Goal: Information Seeking & Learning: Check status

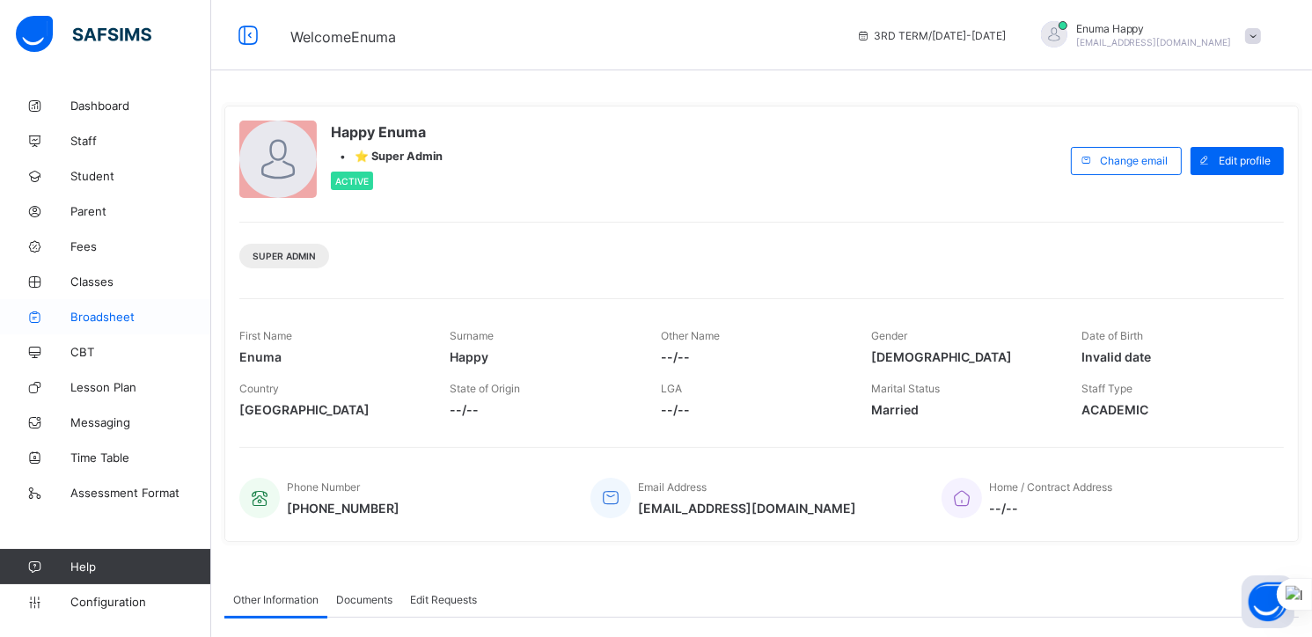
click at [99, 315] on span "Broadsheet" at bounding box center [140, 317] width 141 height 14
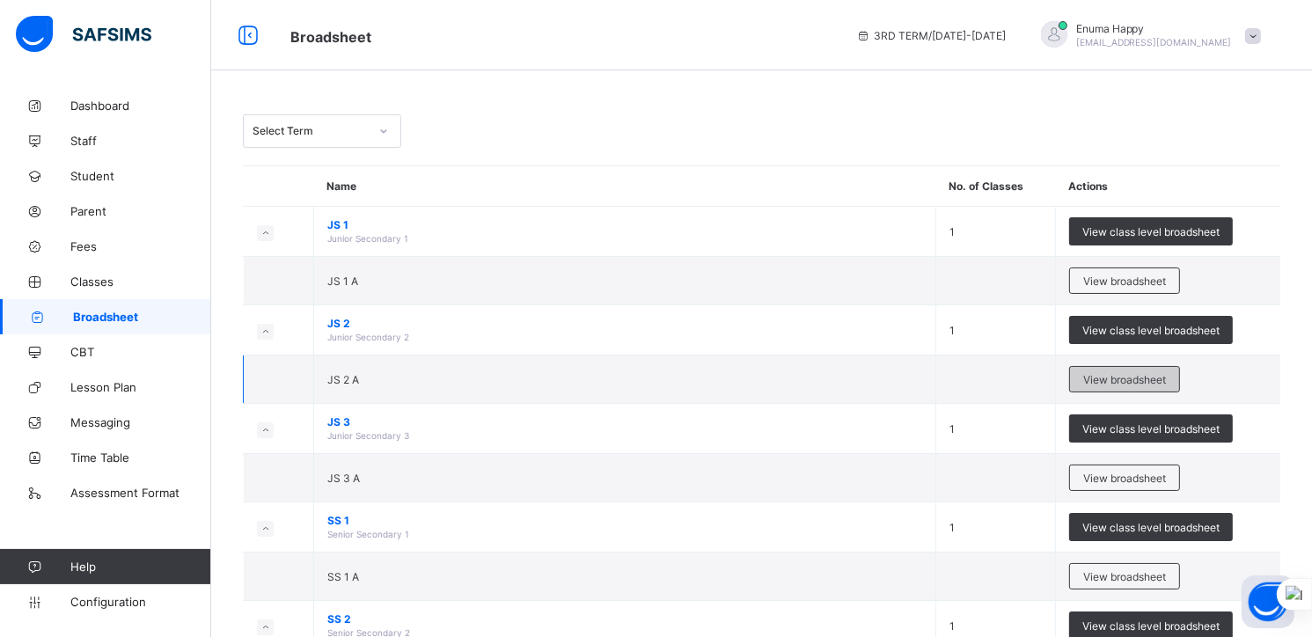
click at [1120, 373] on span "View broadsheet" at bounding box center [1124, 379] width 83 height 13
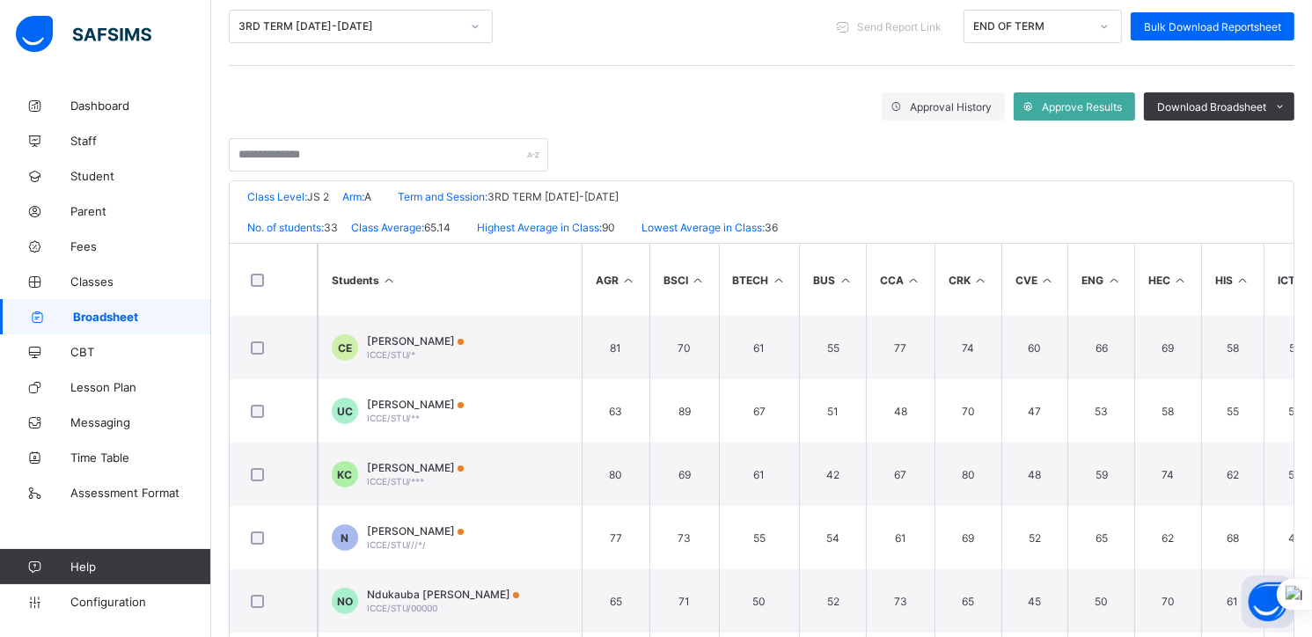
scroll to position [236, 0]
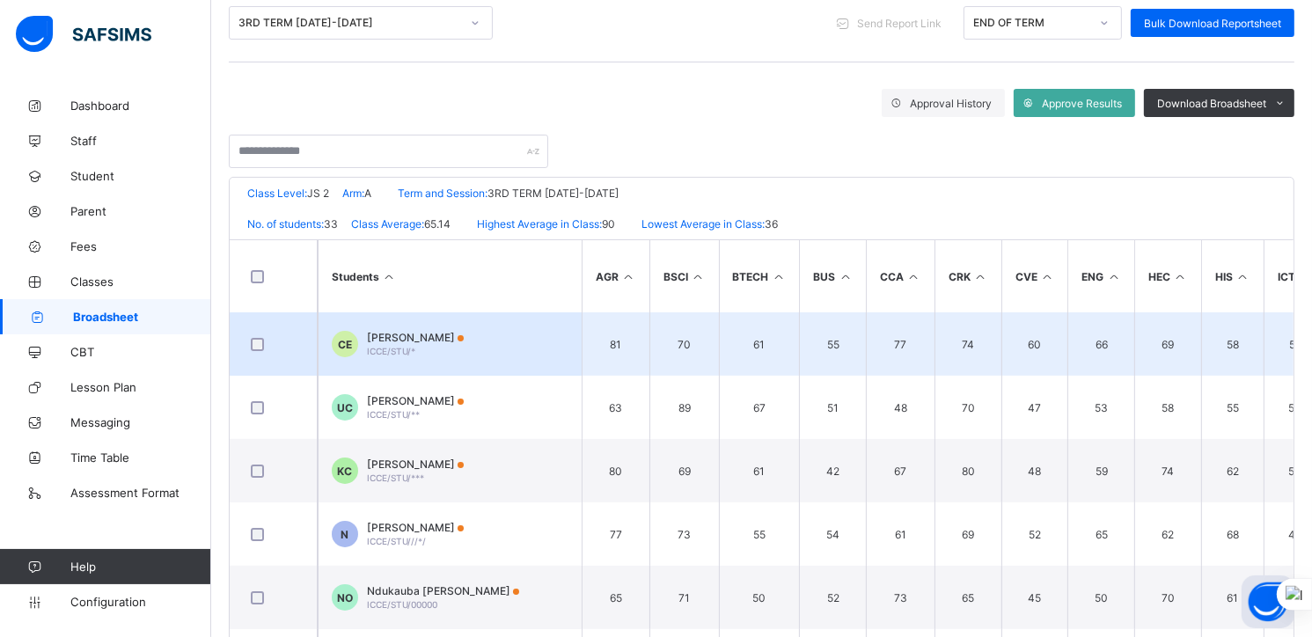
click at [414, 335] on span "Chinedu Chimaobi Ebinum" at bounding box center [415, 337] width 97 height 13
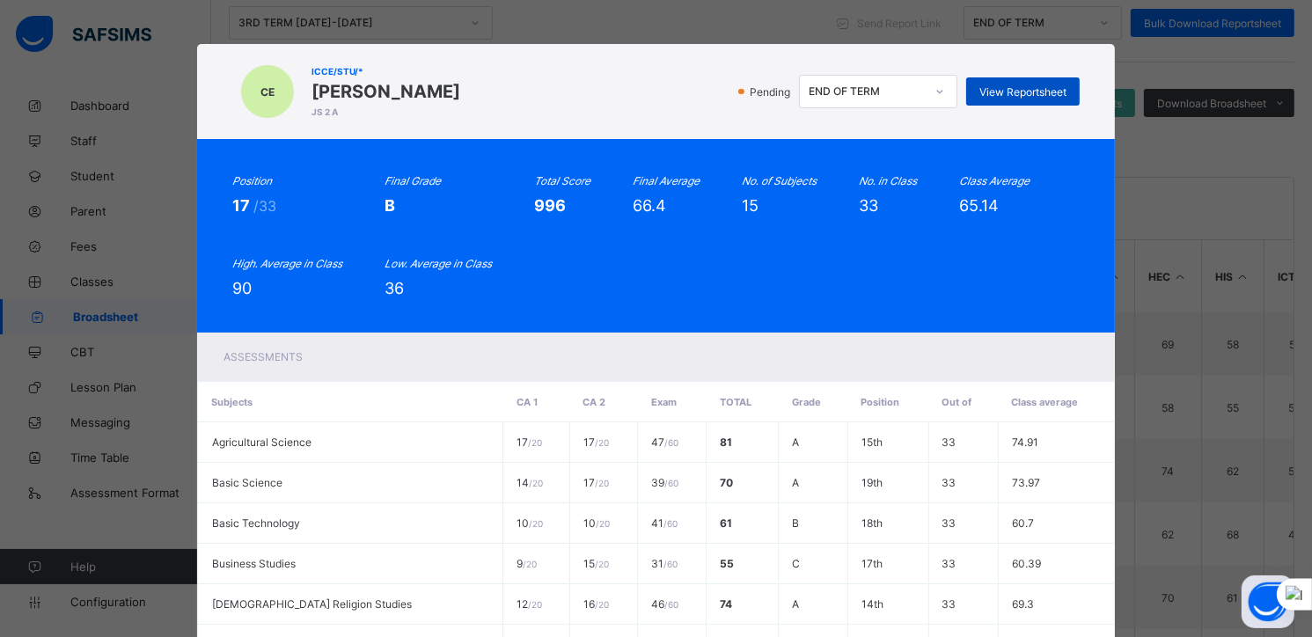
click at [999, 92] on span "View Reportsheet" at bounding box center [1023, 91] width 87 height 13
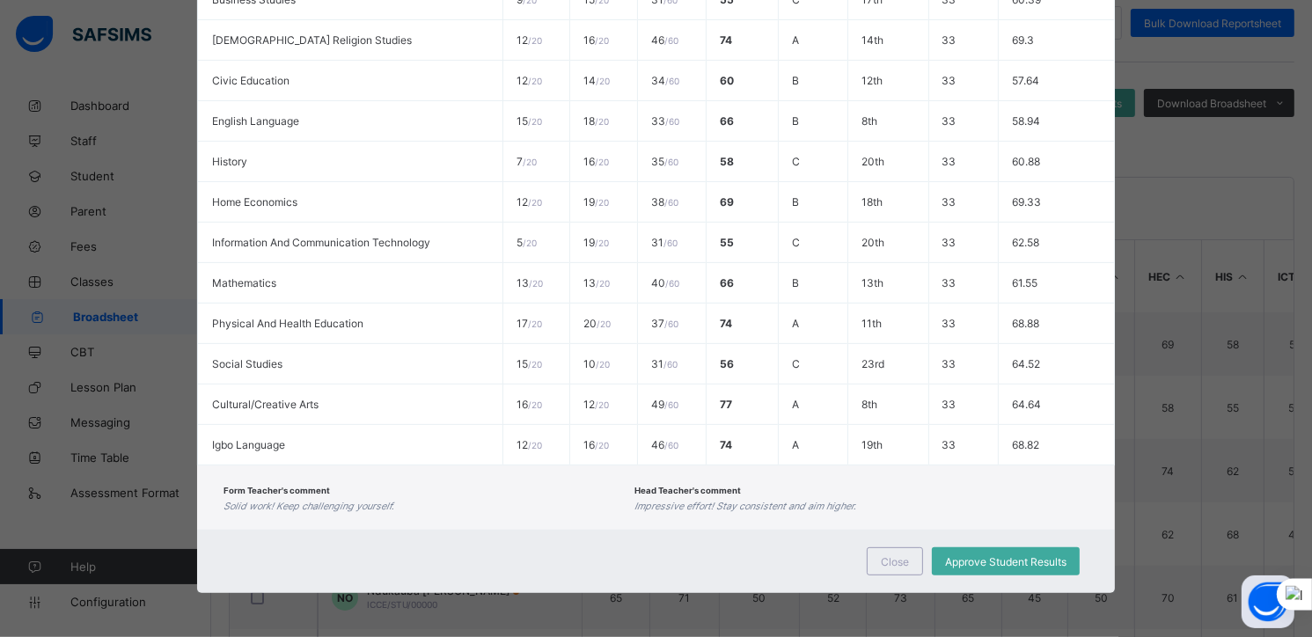
scroll to position [314, 0]
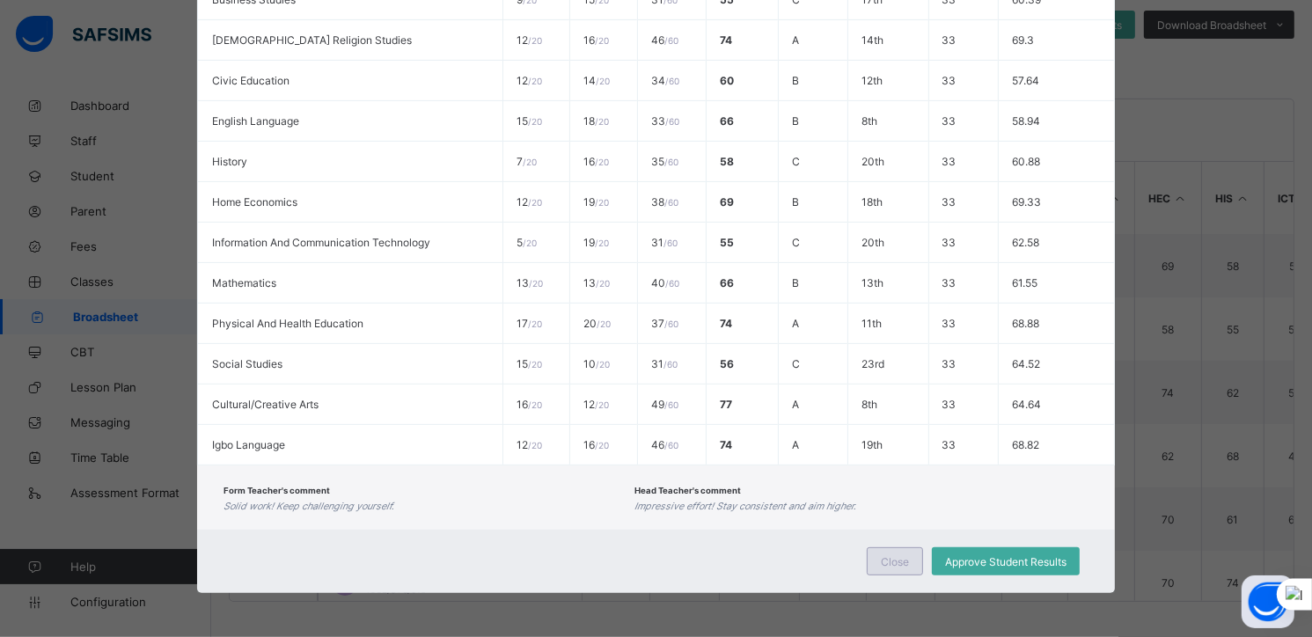
click at [894, 557] on span "Close" at bounding box center [895, 561] width 28 height 13
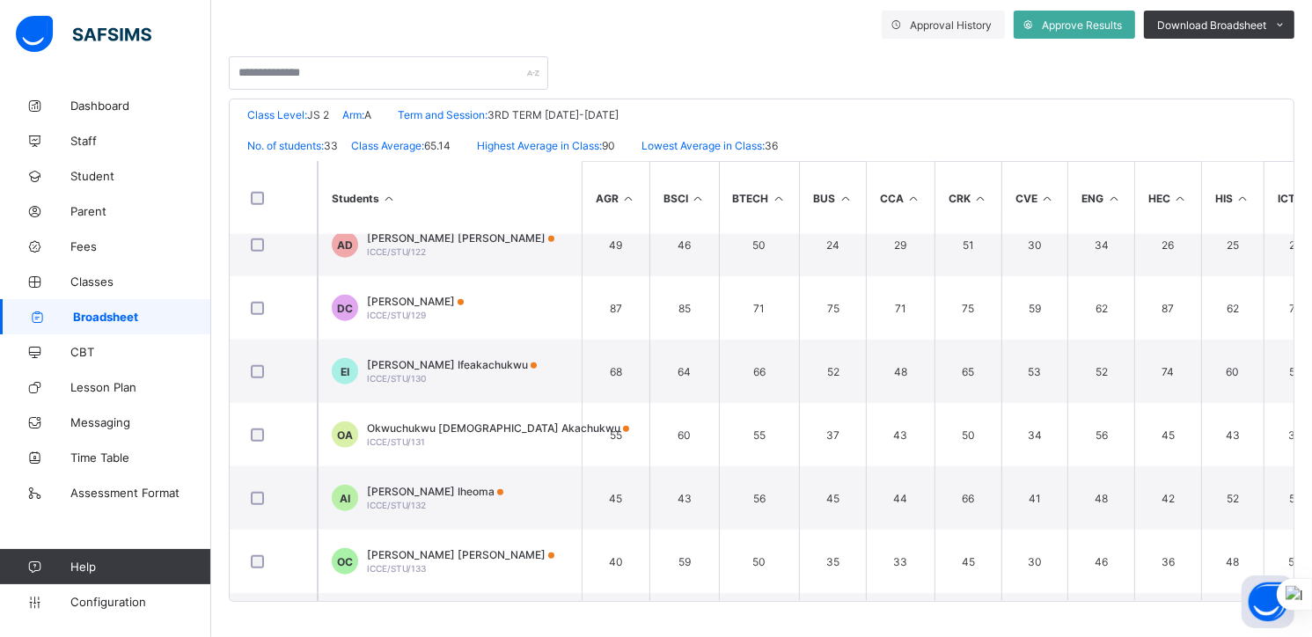
scroll to position [1730, 0]
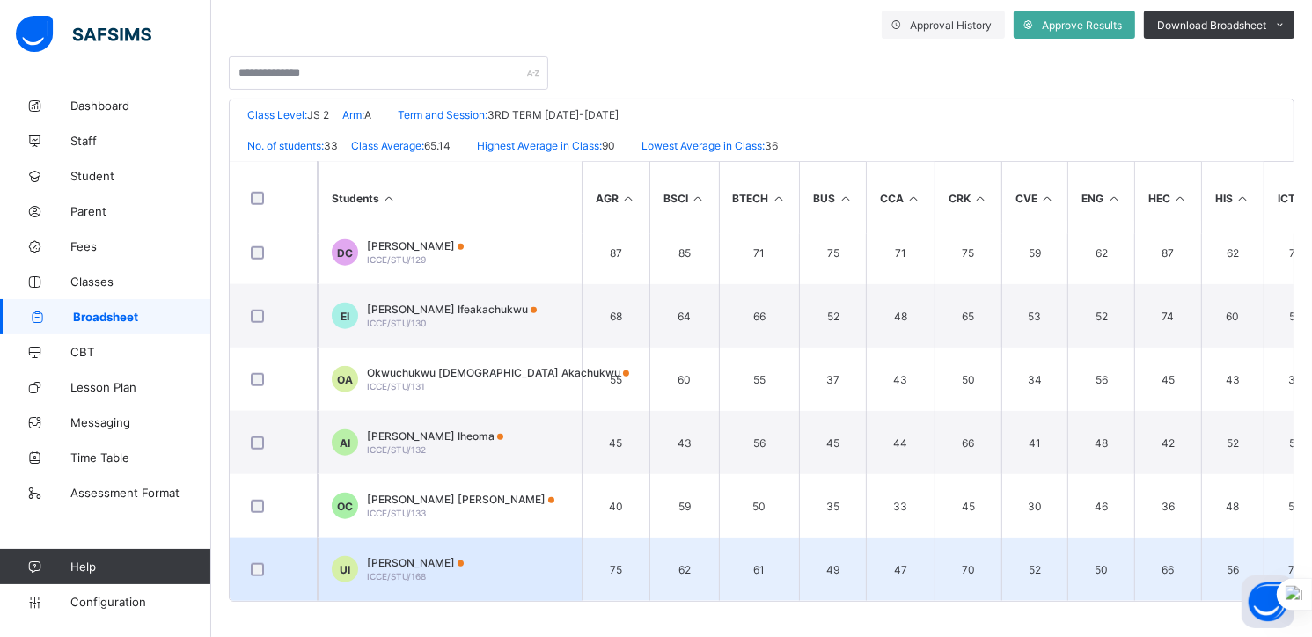
click at [416, 561] on span "Udemgba Celestine Izuchukwu" at bounding box center [415, 562] width 97 height 13
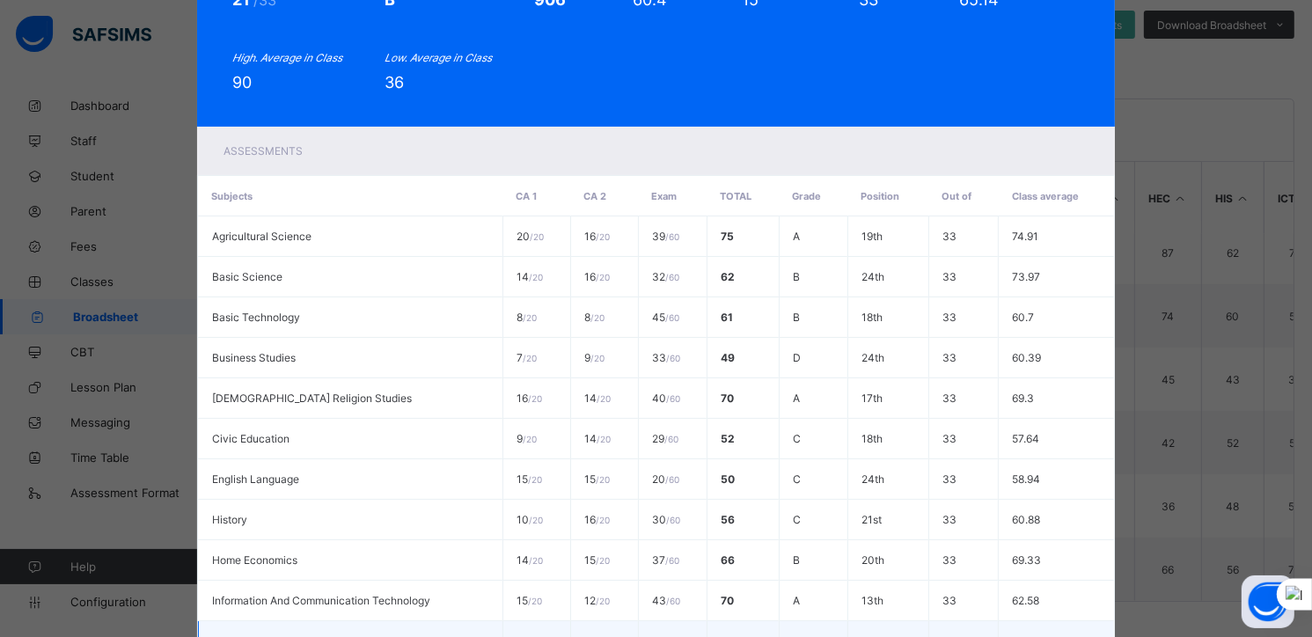
scroll to position [0, 0]
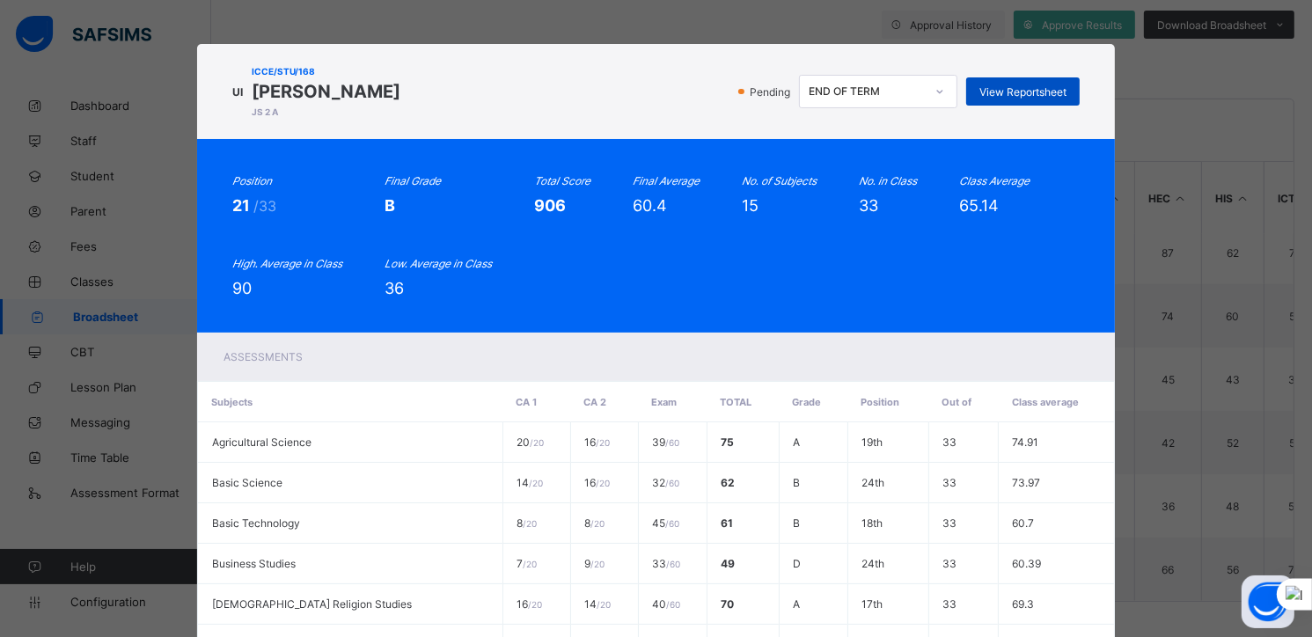
click at [1027, 91] on span "View Reportsheet" at bounding box center [1023, 91] width 87 height 13
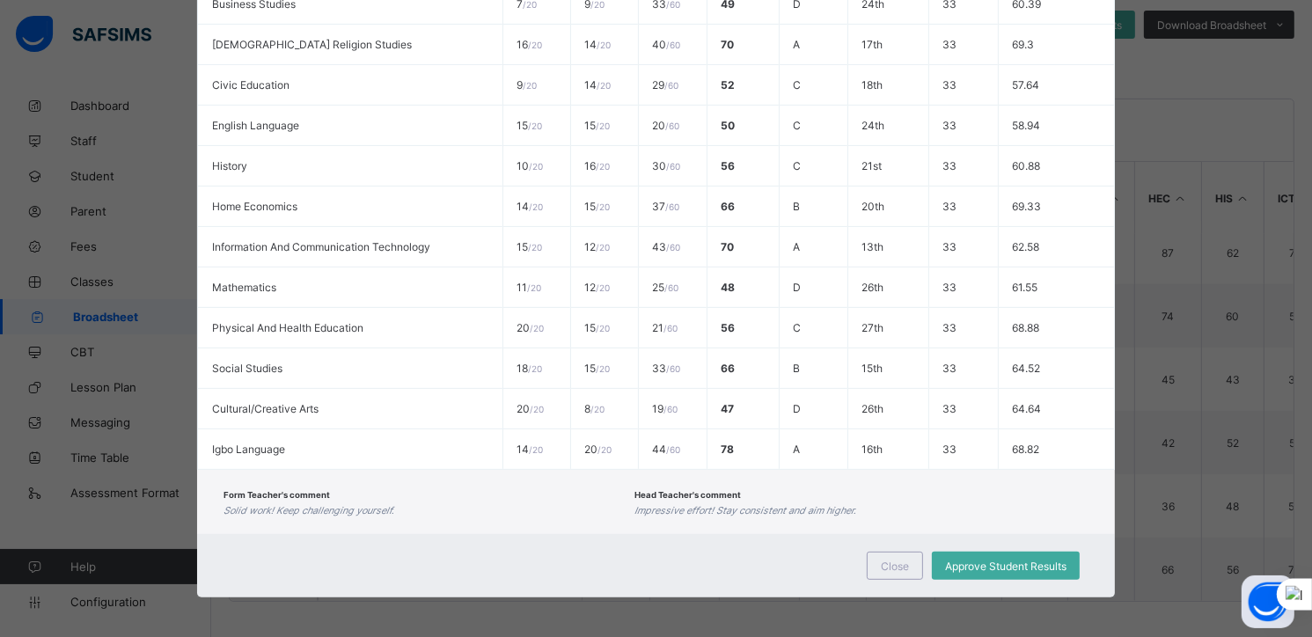
scroll to position [565, 0]
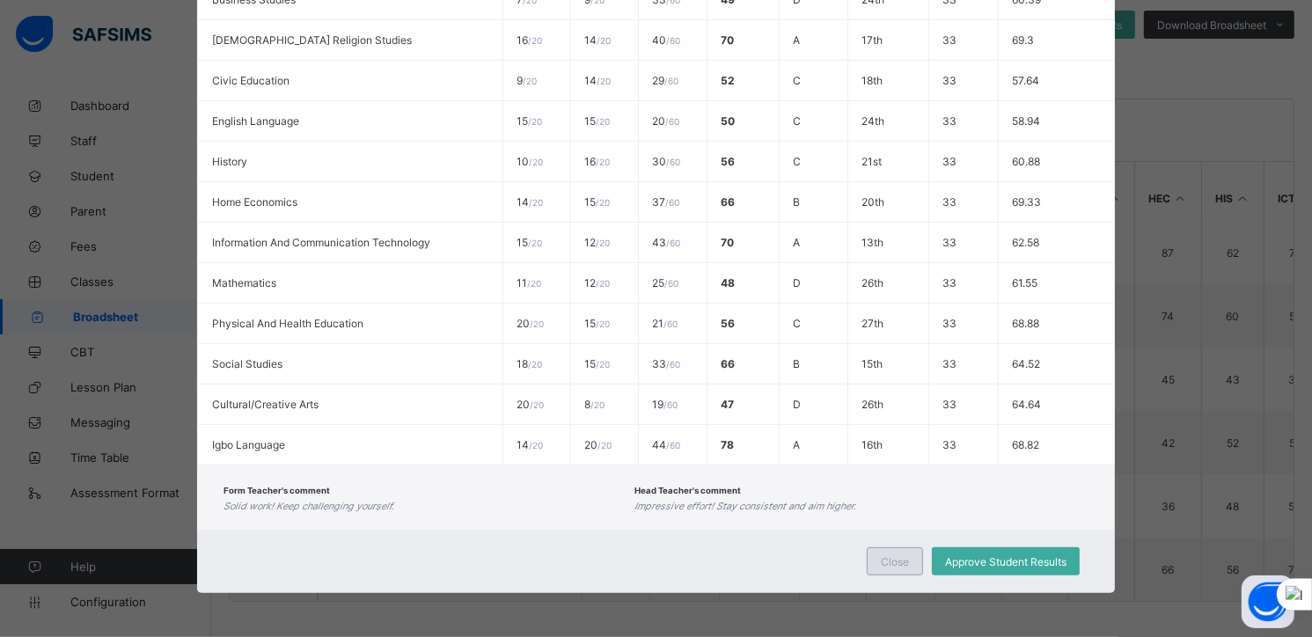
click at [894, 566] on span "Close" at bounding box center [895, 561] width 28 height 13
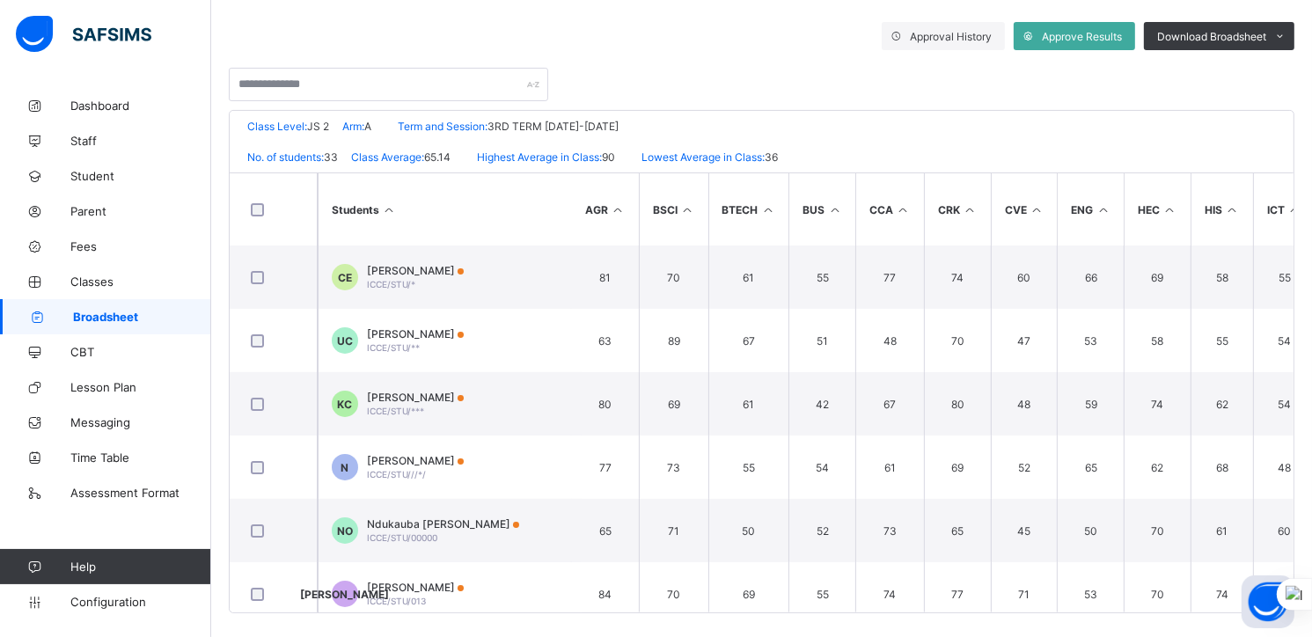
scroll to position [314, 0]
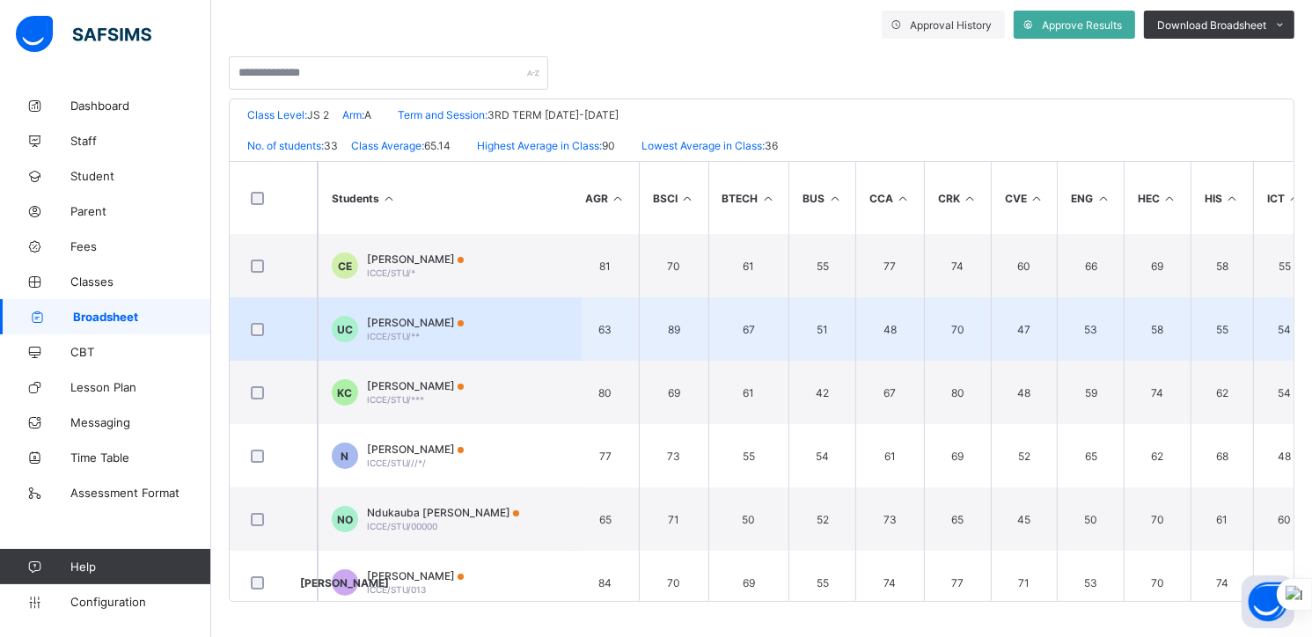
click at [403, 322] on span "Uchechukwu Walter Chiemerie" at bounding box center [415, 322] width 97 height 13
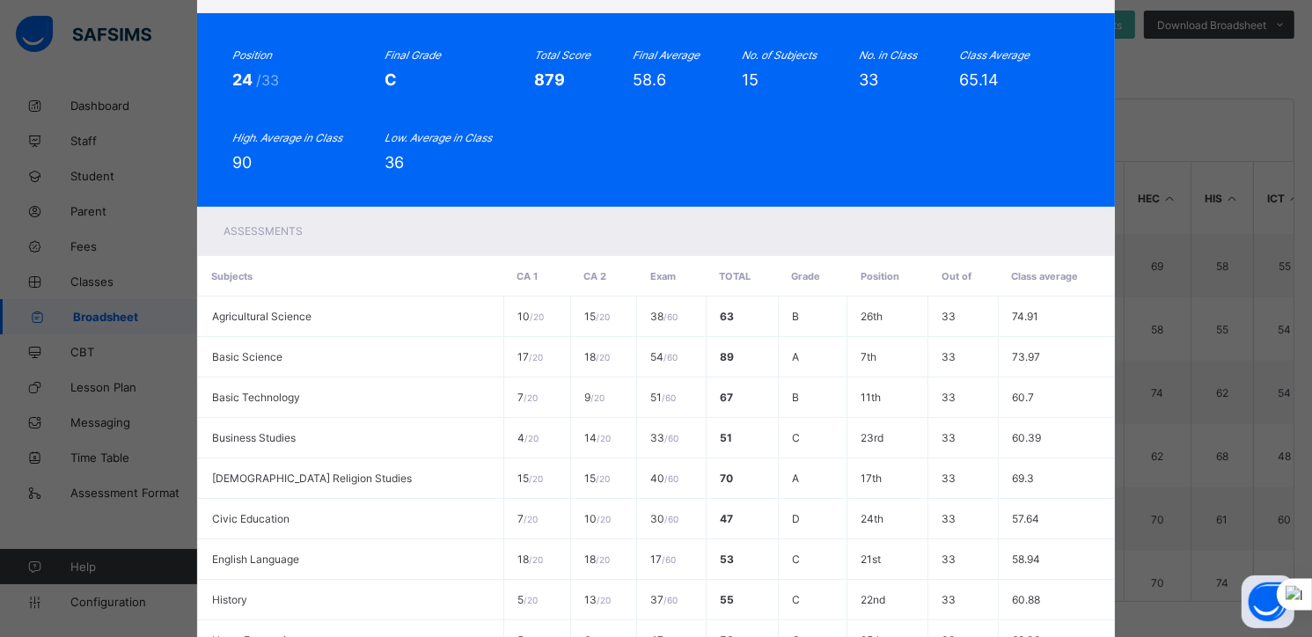
scroll to position [0, 0]
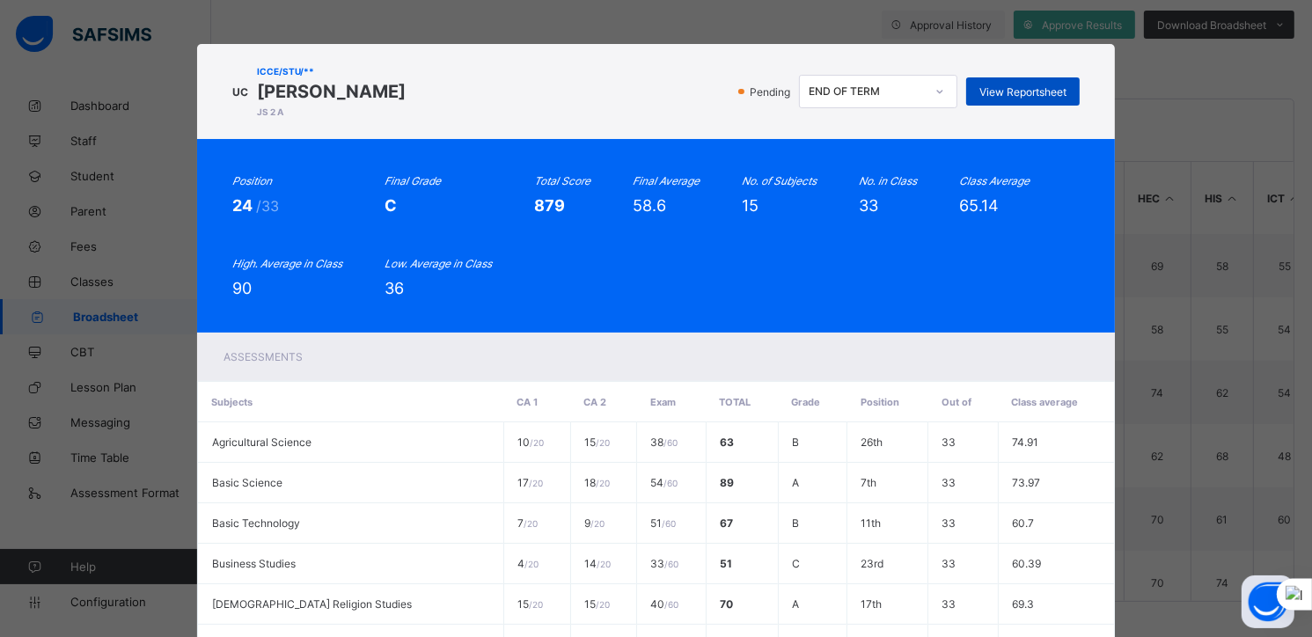
click at [1010, 92] on span "View Reportsheet" at bounding box center [1023, 91] width 87 height 13
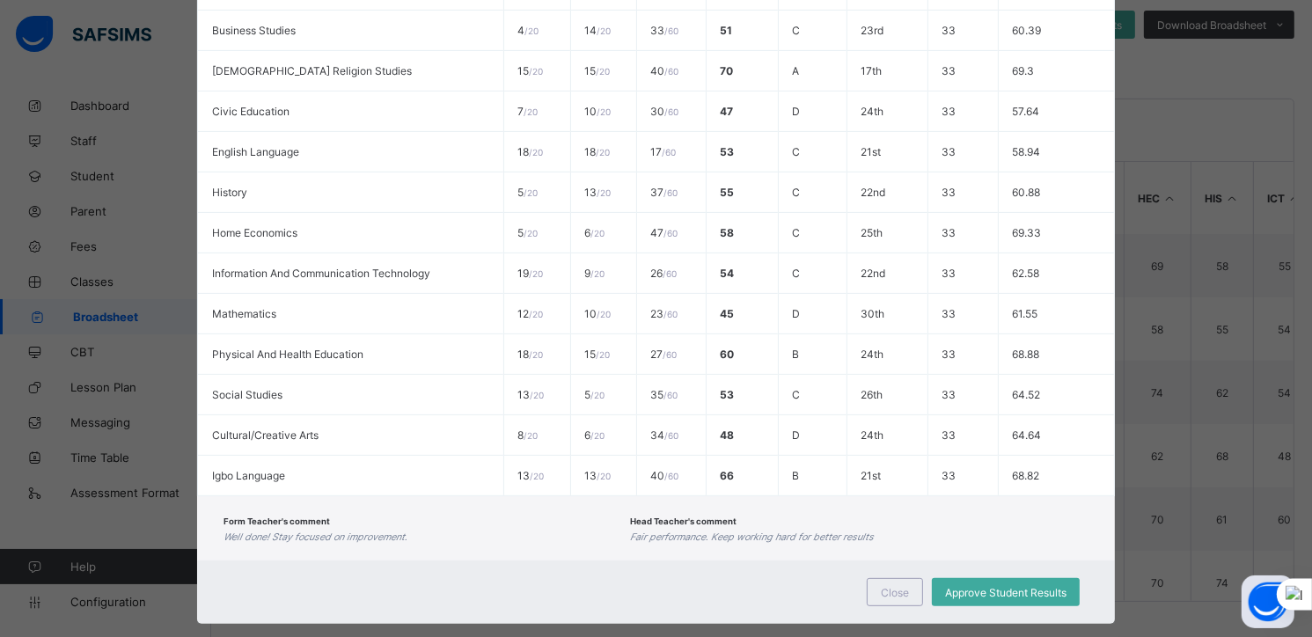
scroll to position [565, 0]
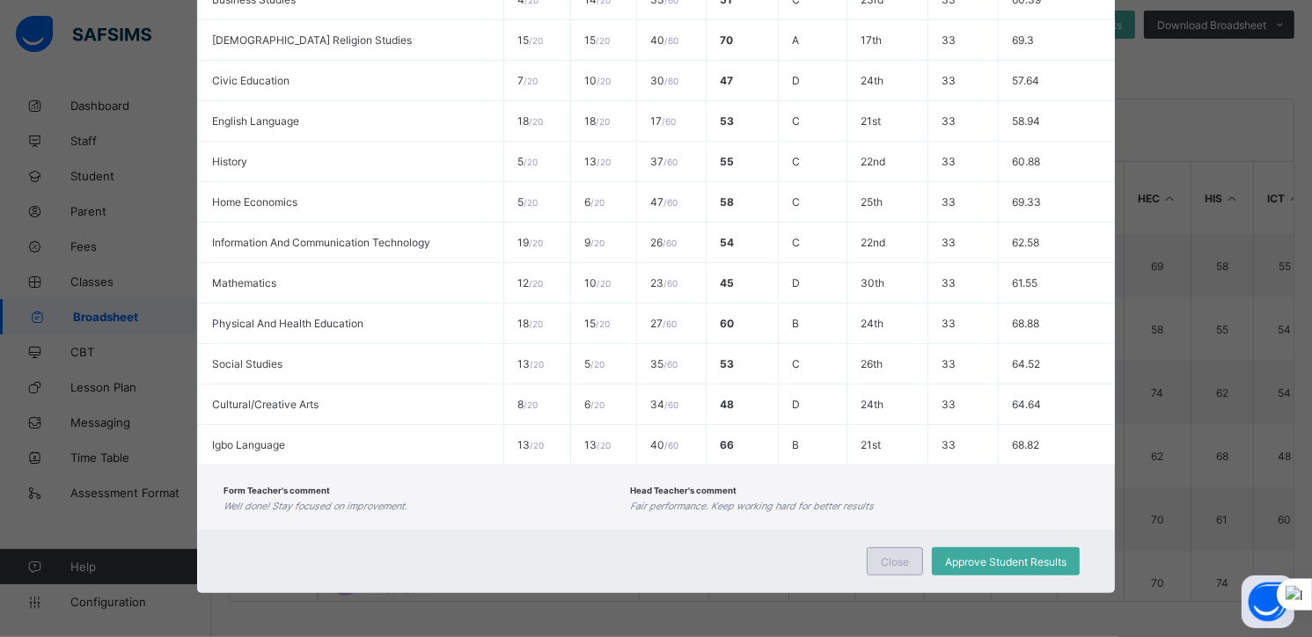
click at [884, 561] on span "Close" at bounding box center [895, 561] width 28 height 13
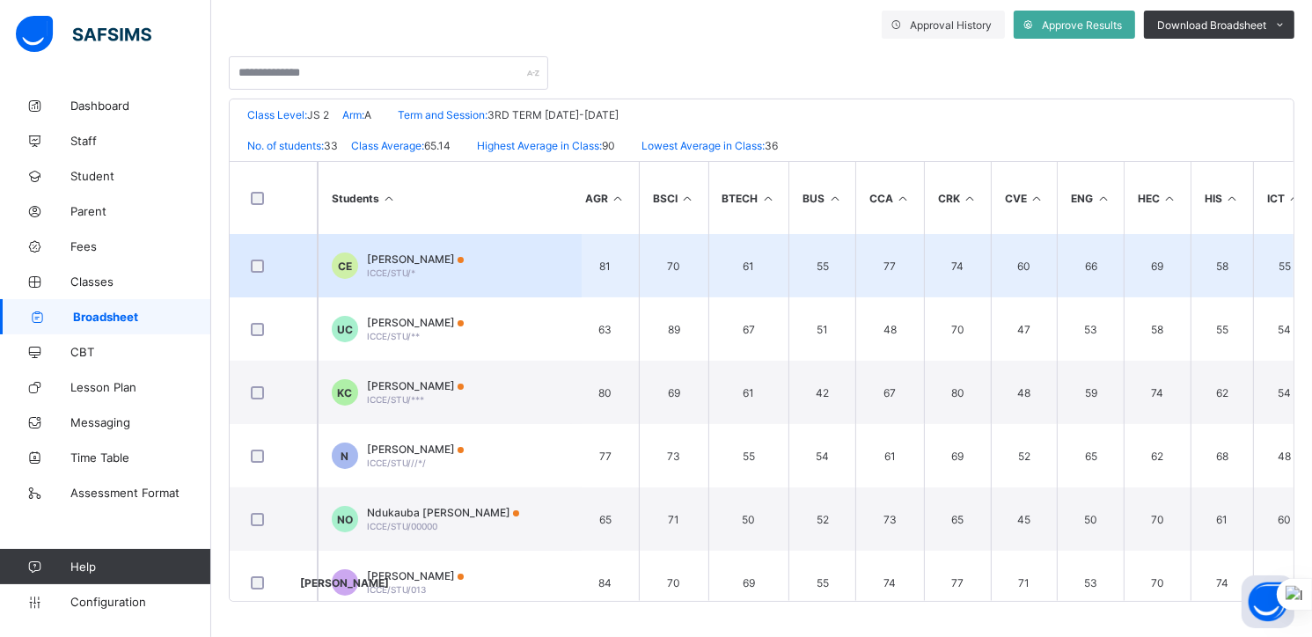
click at [387, 255] on span "Chinedu Chimaobi Ebinum" at bounding box center [415, 259] width 97 height 13
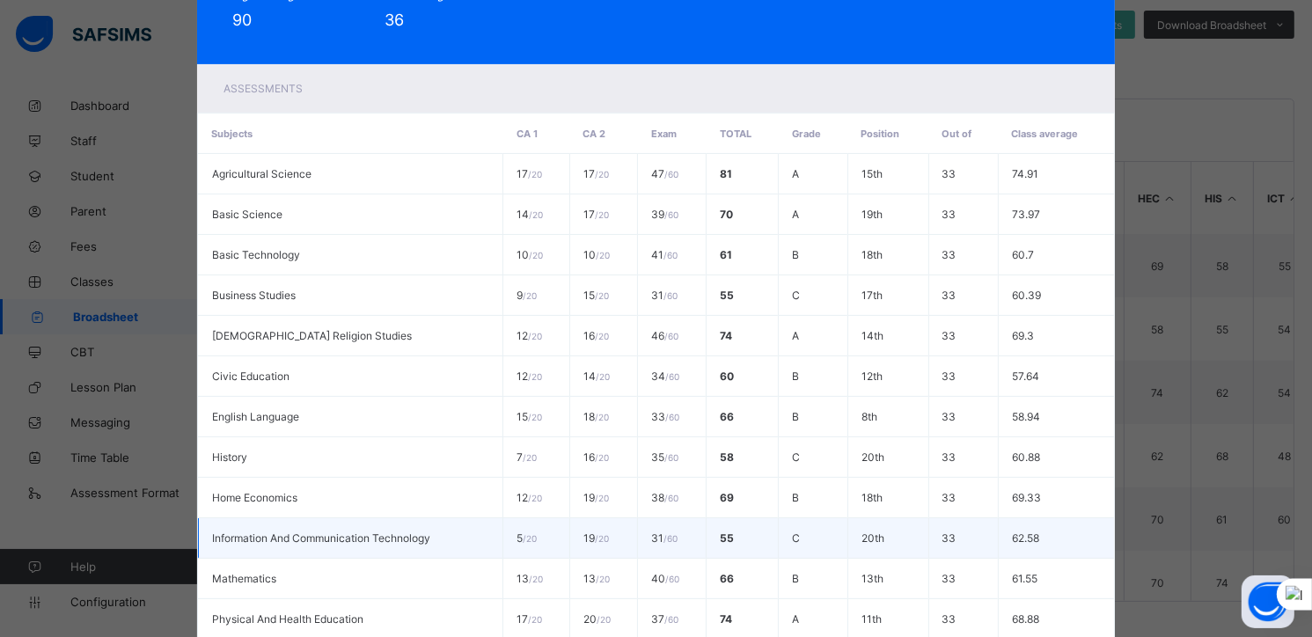
scroll to position [0, 0]
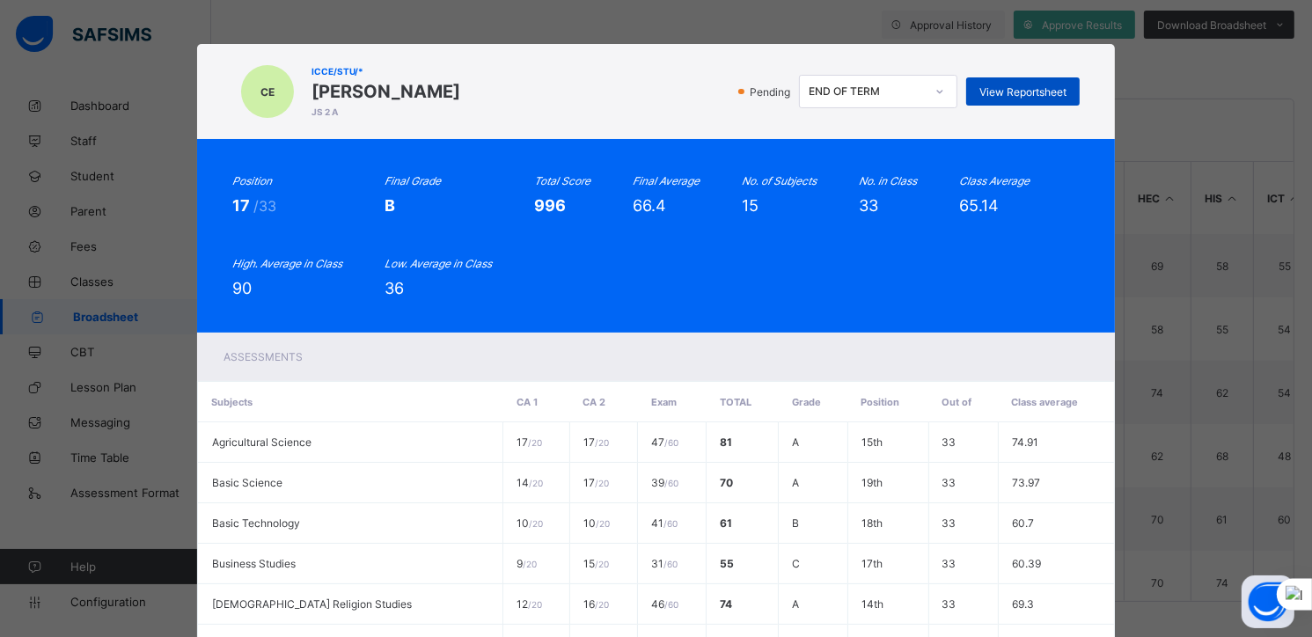
click at [1007, 91] on span "View Reportsheet" at bounding box center [1023, 91] width 87 height 13
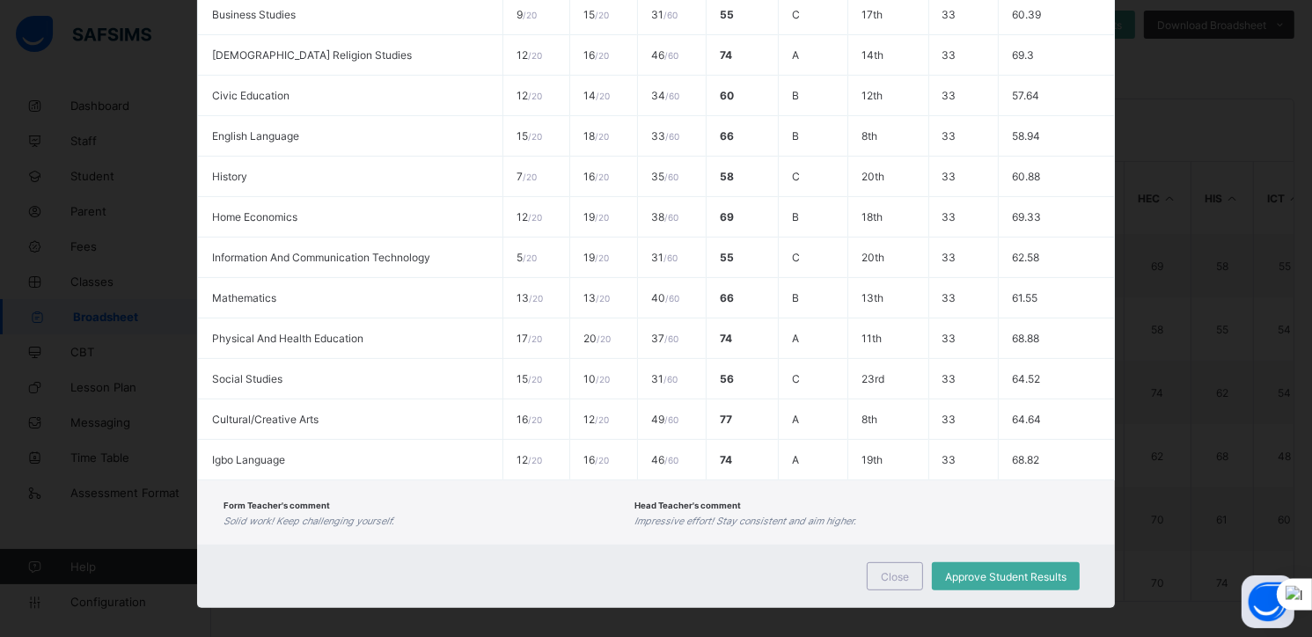
scroll to position [565, 0]
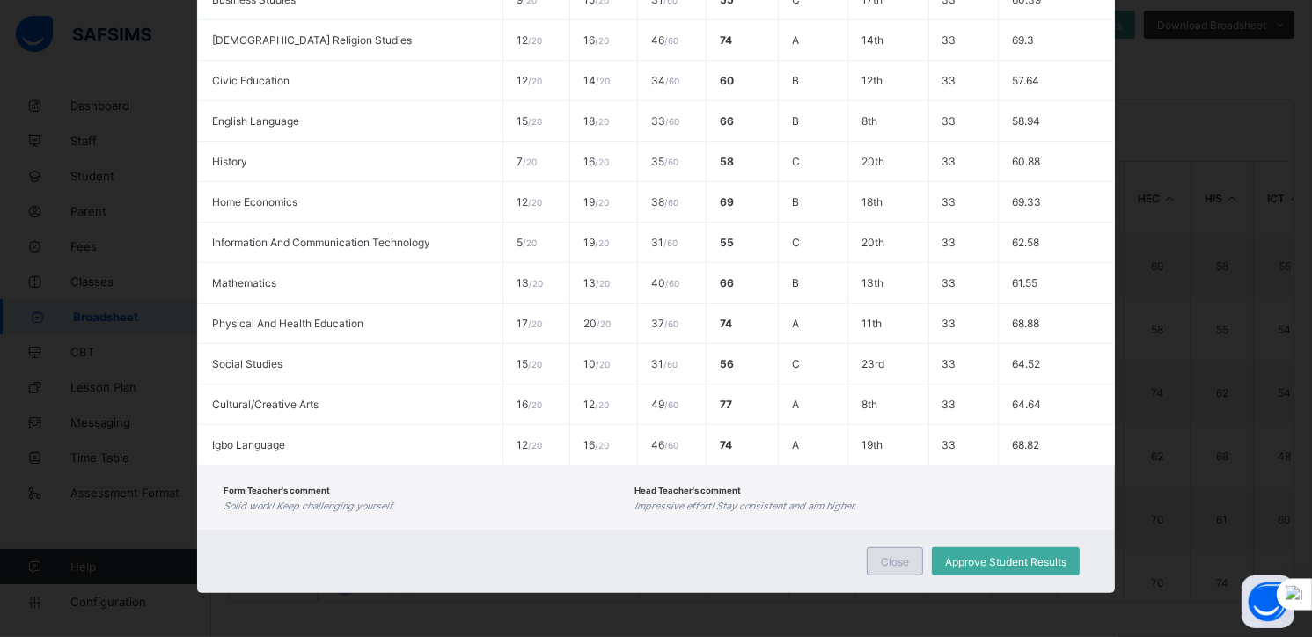
click at [895, 554] on div "Close" at bounding box center [895, 561] width 56 height 28
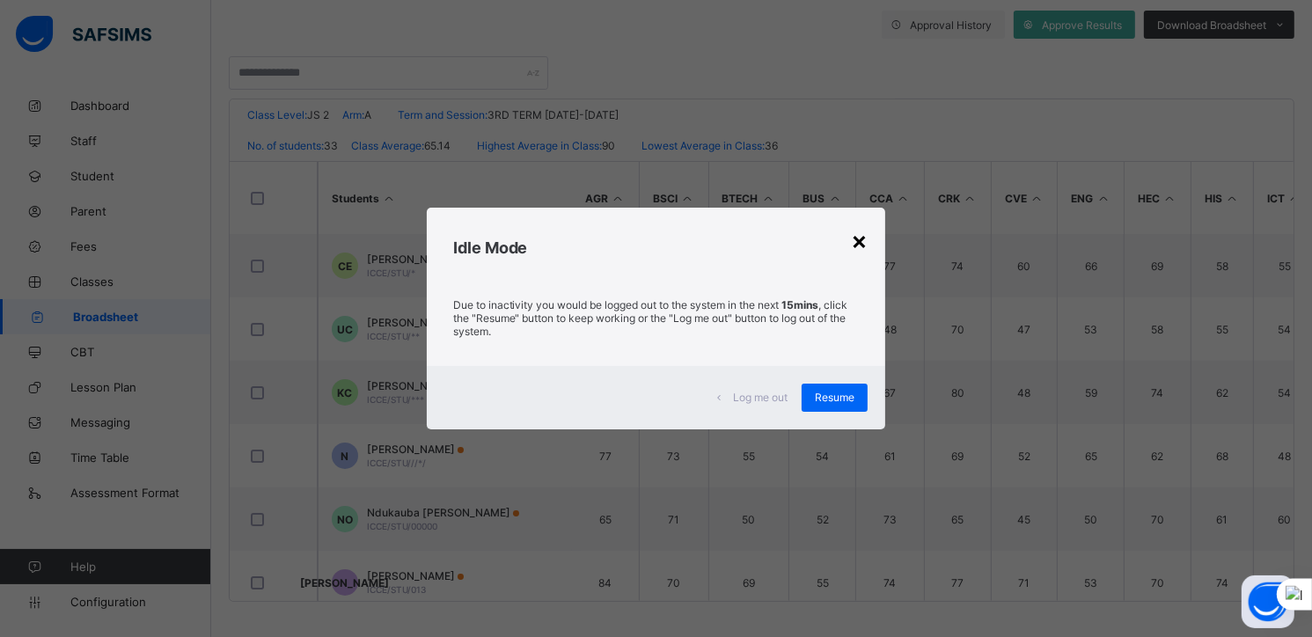
click at [866, 233] on div "×" at bounding box center [859, 240] width 17 height 30
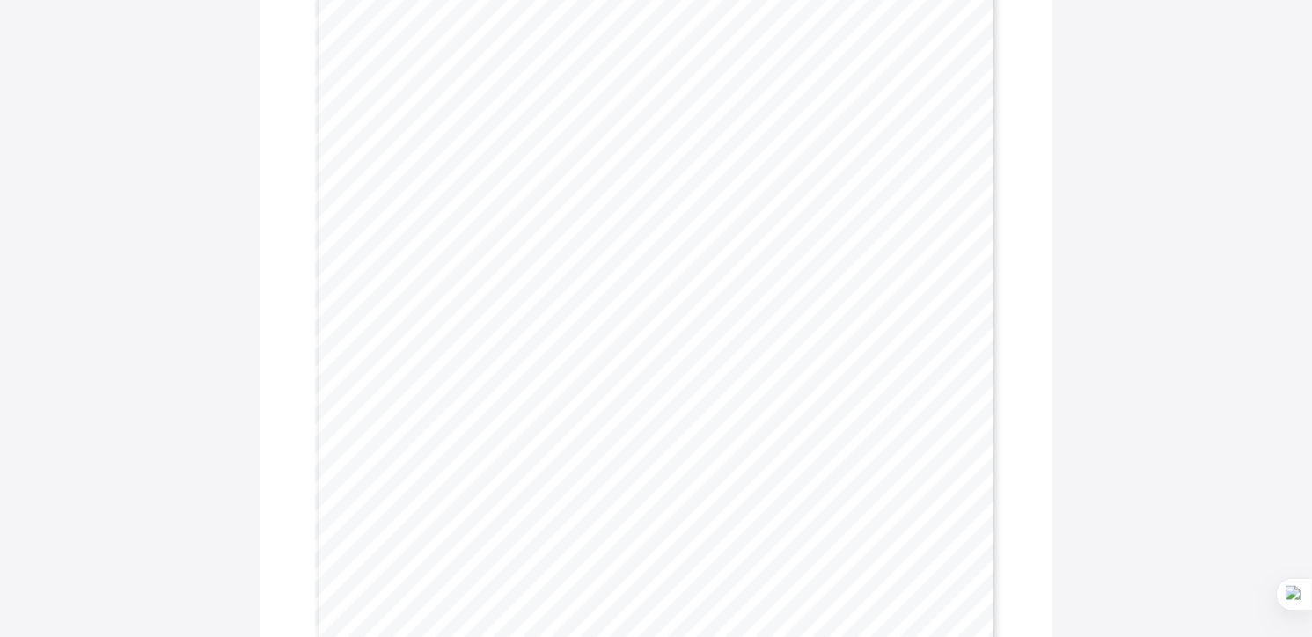
scroll to position [574, 0]
